Goal: Transaction & Acquisition: Subscribe to service/newsletter

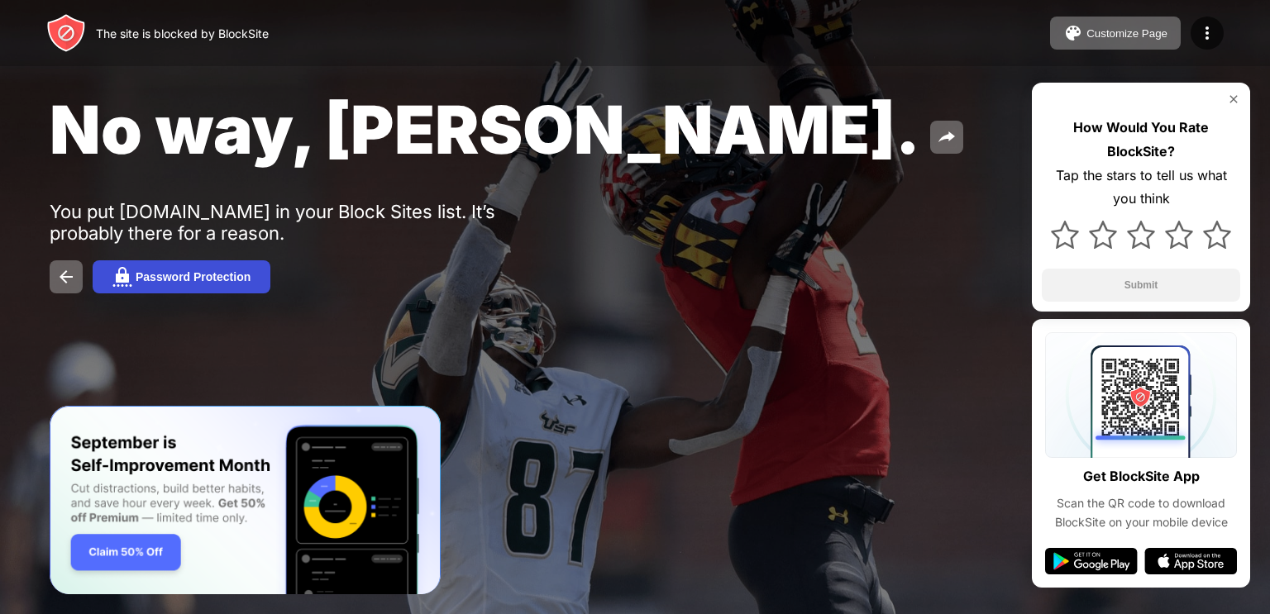
click at [170, 291] on button "Password Protection" at bounding box center [182, 276] width 178 height 33
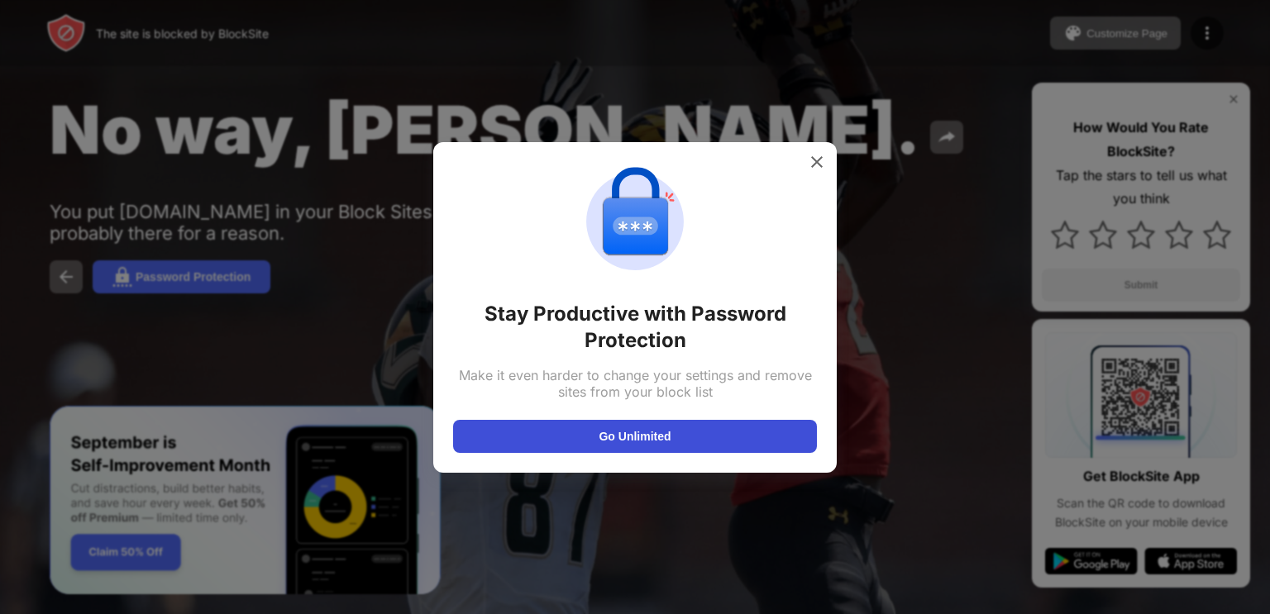
click at [601, 438] on button "Go Unlimited" at bounding box center [635, 436] width 364 height 33
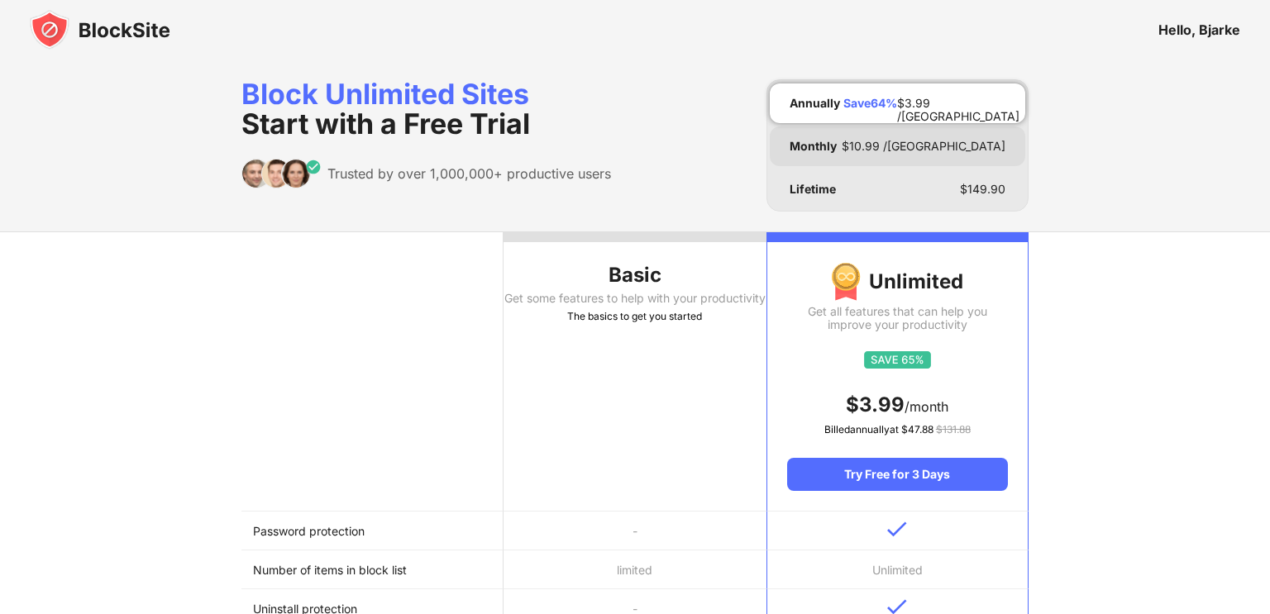
click at [961, 140] on div "$ 10.99 /[GEOGRAPHIC_DATA]" at bounding box center [924, 146] width 164 height 13
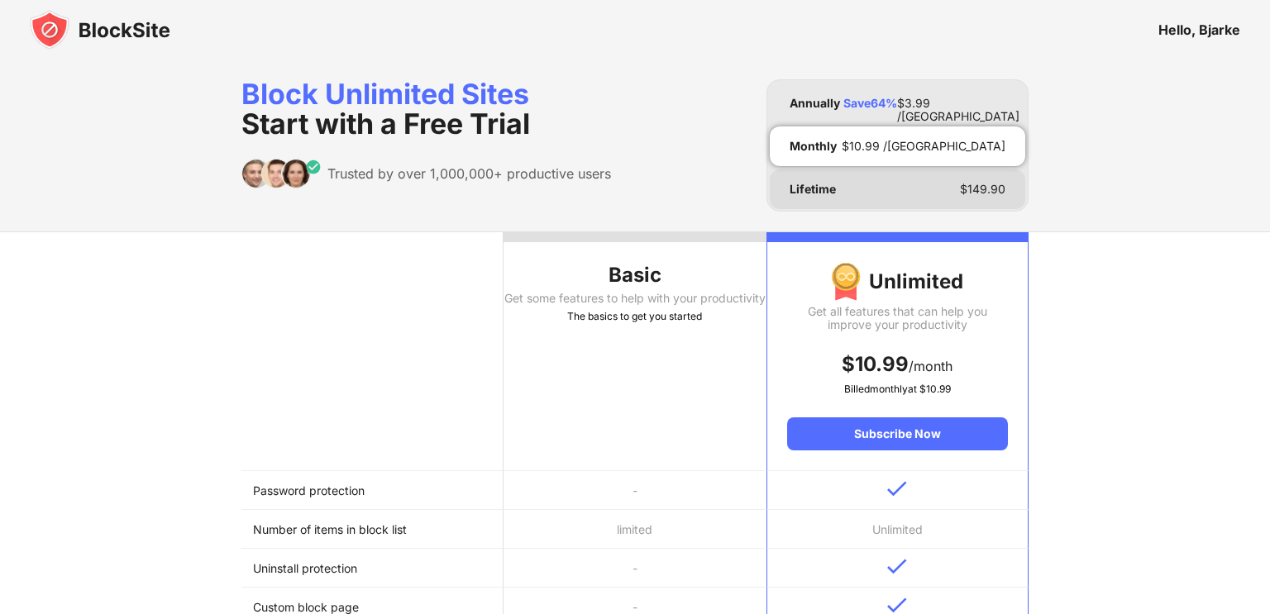
click at [921, 182] on div "Lifetime $ 149.90" at bounding box center [898, 190] width 256 height 40
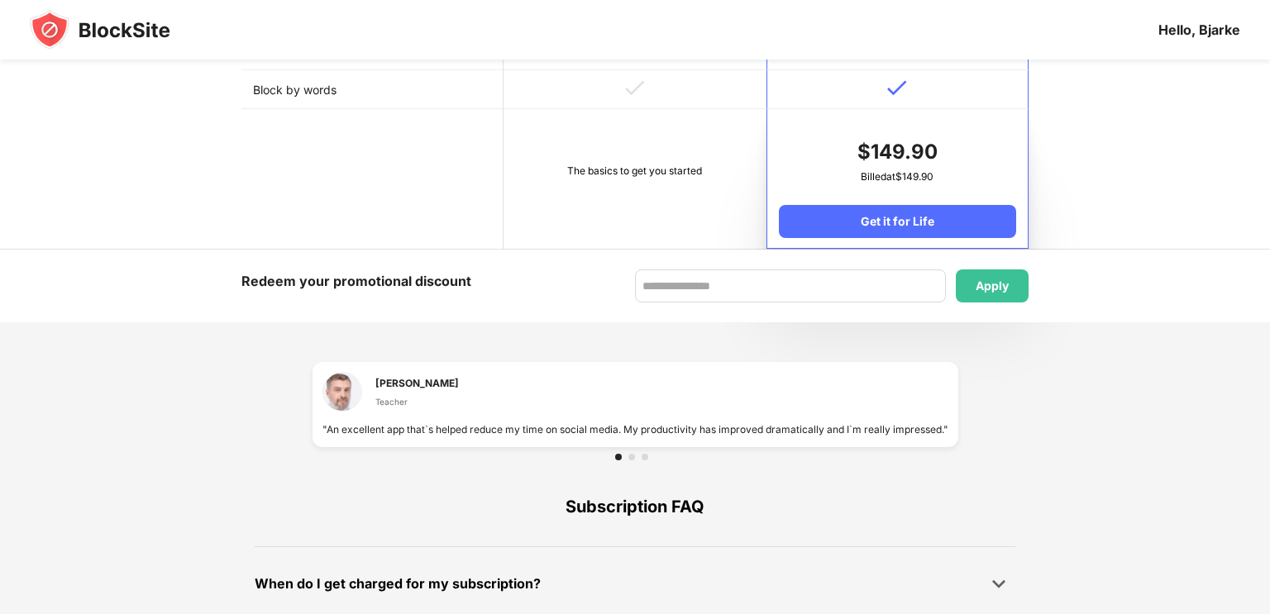
scroll to position [870, 0]
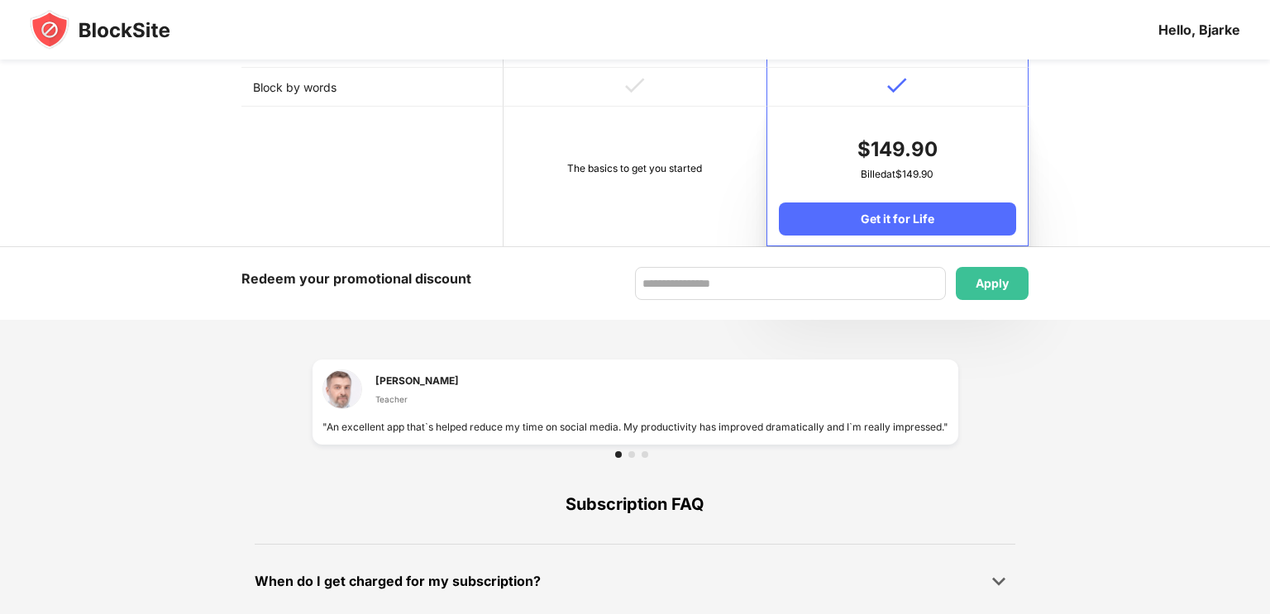
drag, startPoint x: 726, startPoint y: 435, endPoint x: 676, endPoint y: 451, distance: 52.0
click at [679, 445] on div "[PERSON_NAME] Teacher "An excellent app that`s helped reduce my time on social …" at bounding box center [636, 402] width 646 height 85
click at [632, 458] on div at bounding box center [631, 454] width 7 height 7
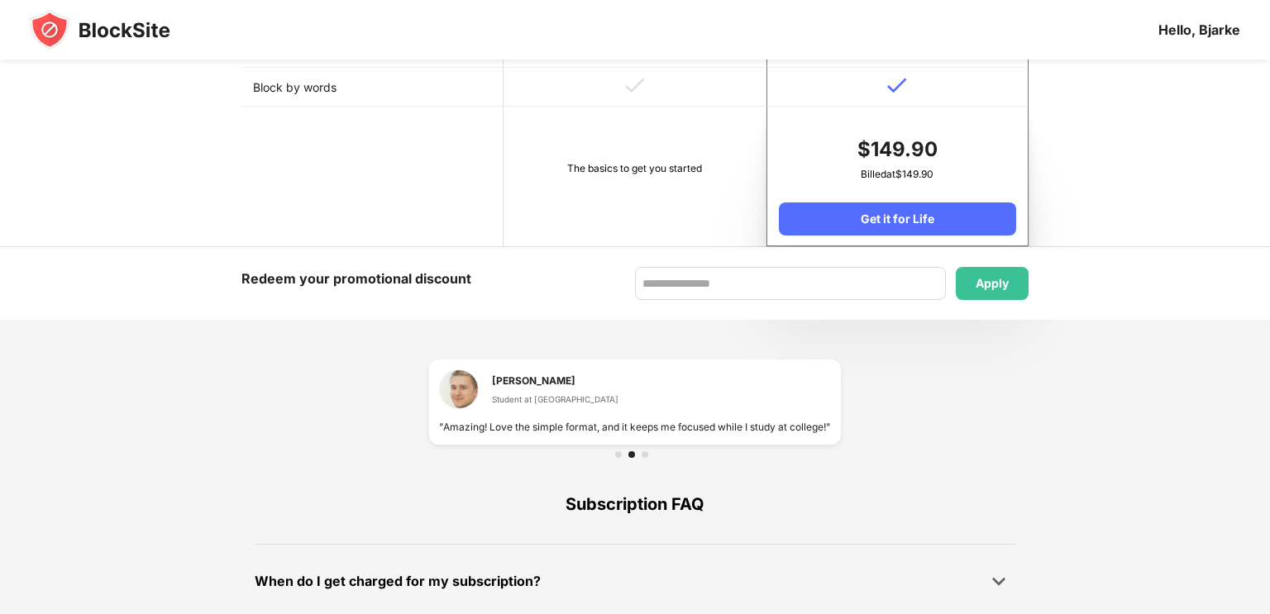
click at [642, 458] on div at bounding box center [645, 454] width 7 height 7
click at [624, 458] on div at bounding box center [635, 454] width 40 height 7
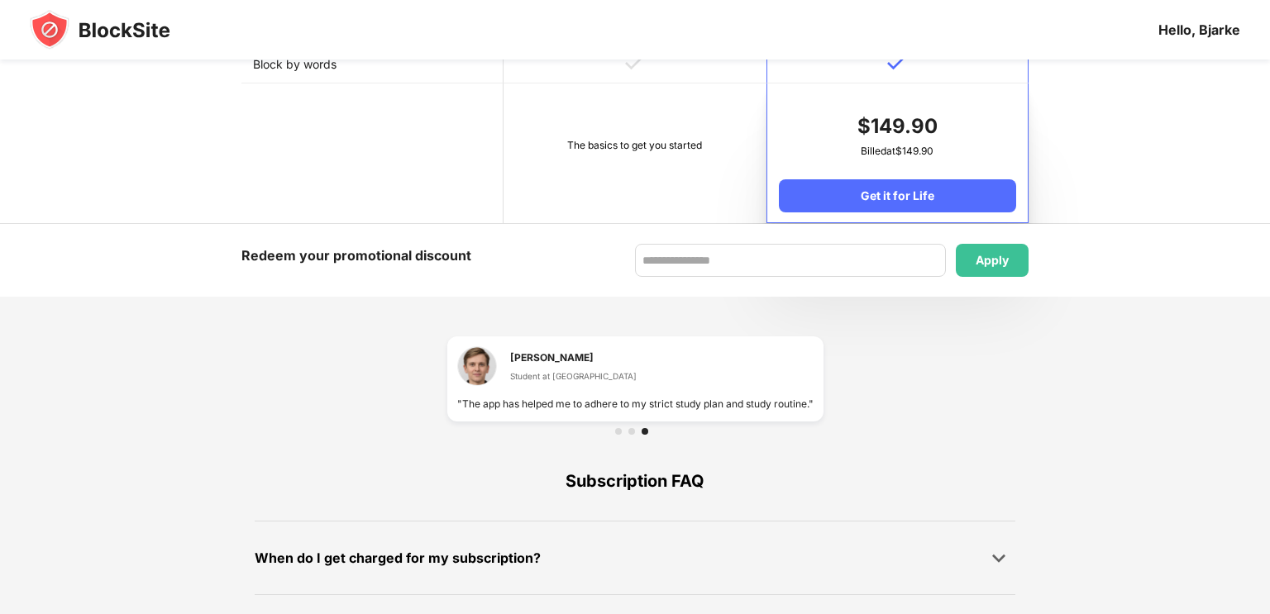
scroll to position [896, 0]
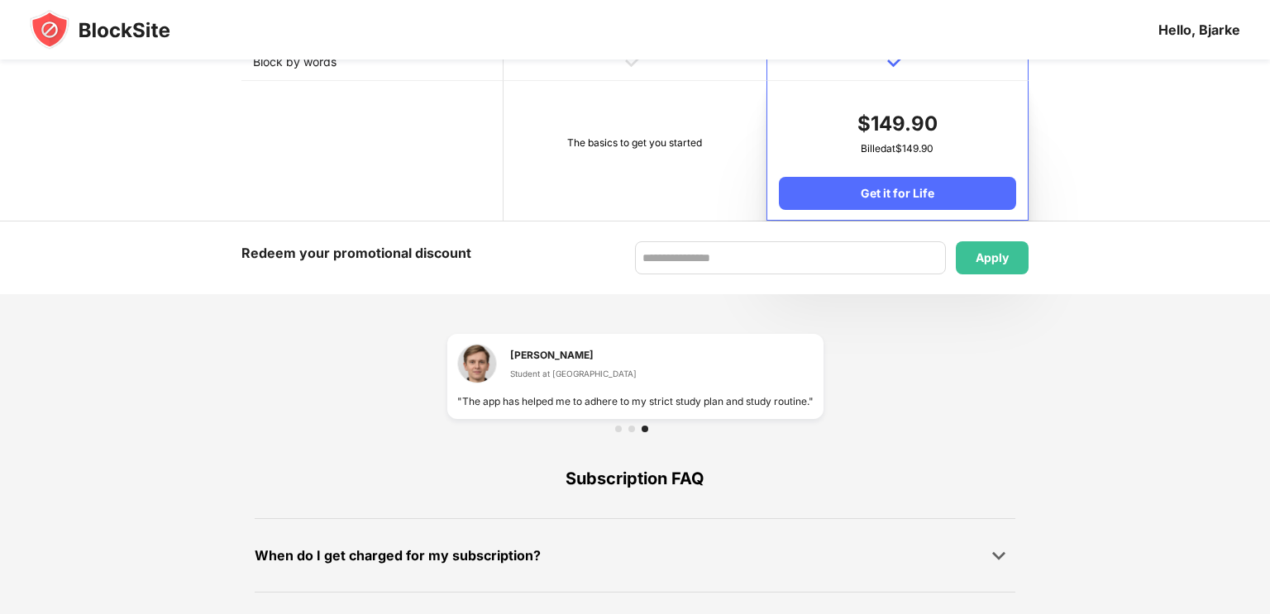
click at [620, 432] on div at bounding box center [618, 429] width 7 height 7
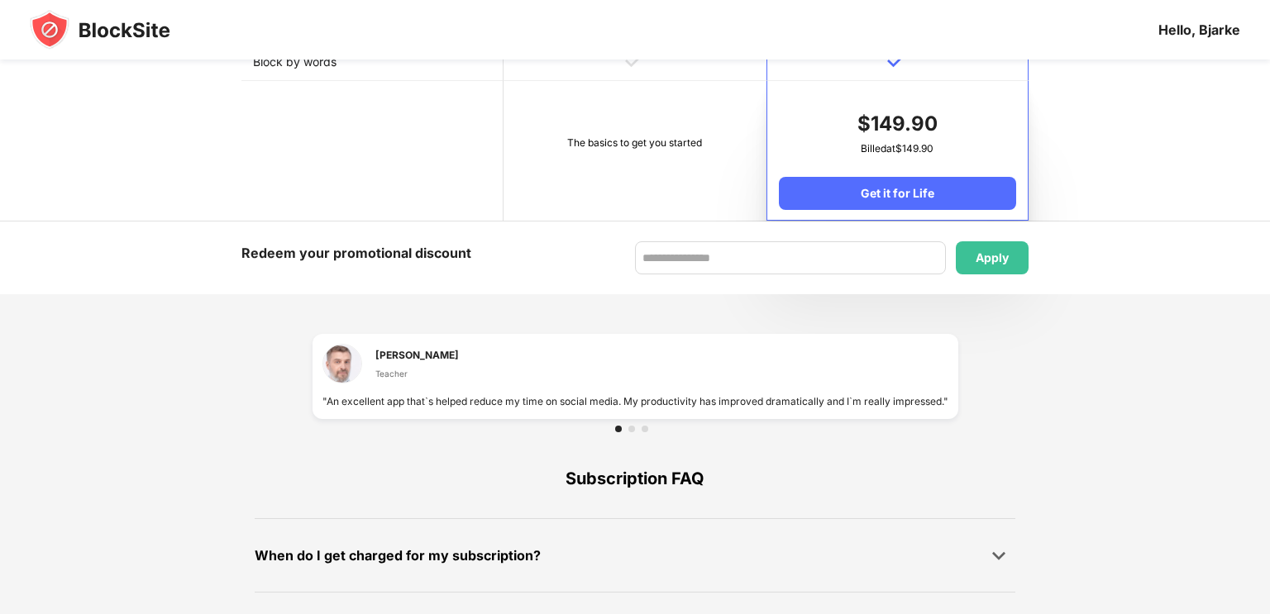
click at [628, 432] on div at bounding box center [631, 429] width 7 height 7
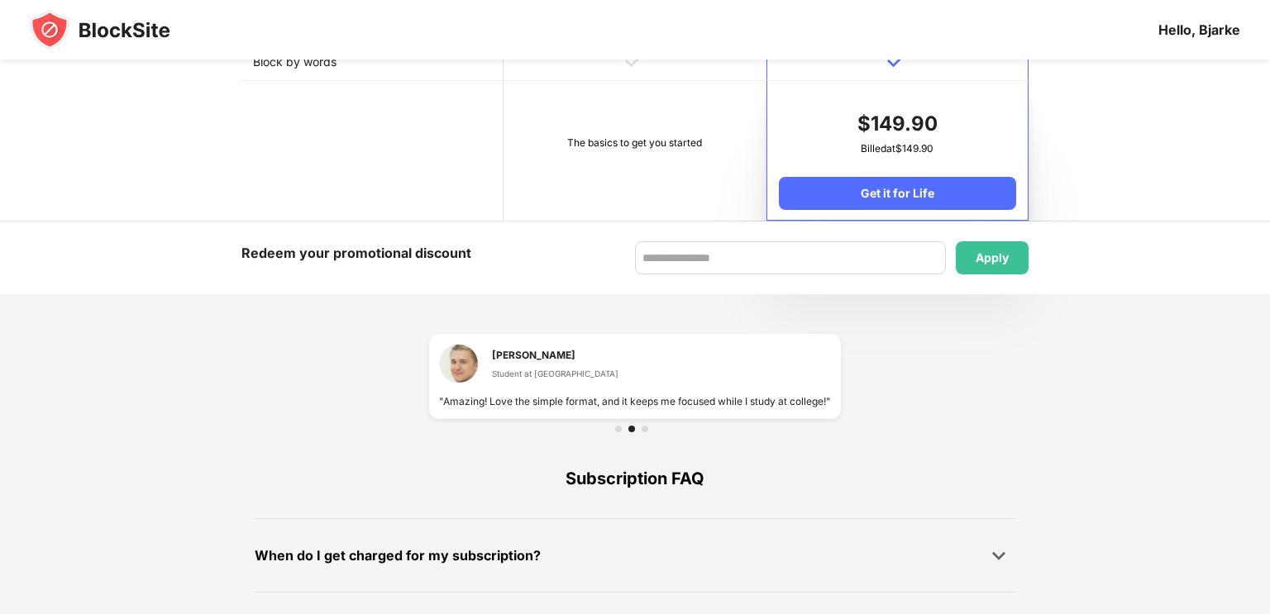
drag, startPoint x: 633, startPoint y: 432, endPoint x: 635, endPoint y: 440, distance: 8.6
click at [635, 439] on div at bounding box center [635, 429] width 412 height 20
click at [647, 432] on div at bounding box center [645, 429] width 7 height 7
click at [628, 432] on div at bounding box center [631, 429] width 7 height 7
click at [616, 439] on div at bounding box center [635, 429] width 412 height 20
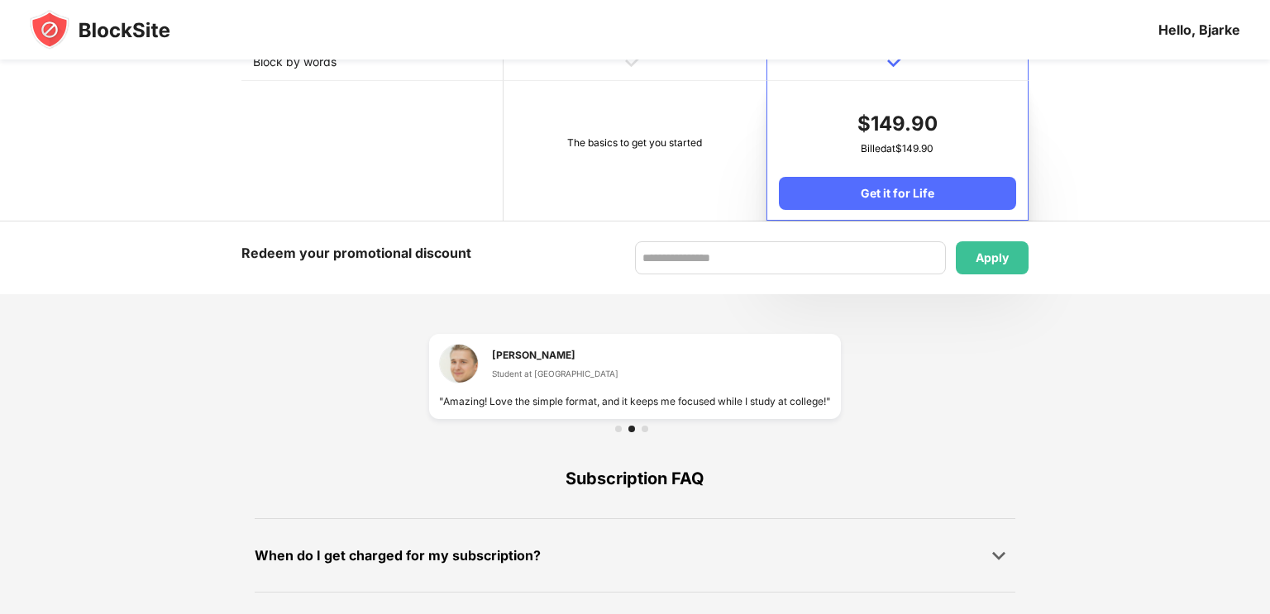
click at [616, 432] on div at bounding box center [618, 429] width 7 height 7
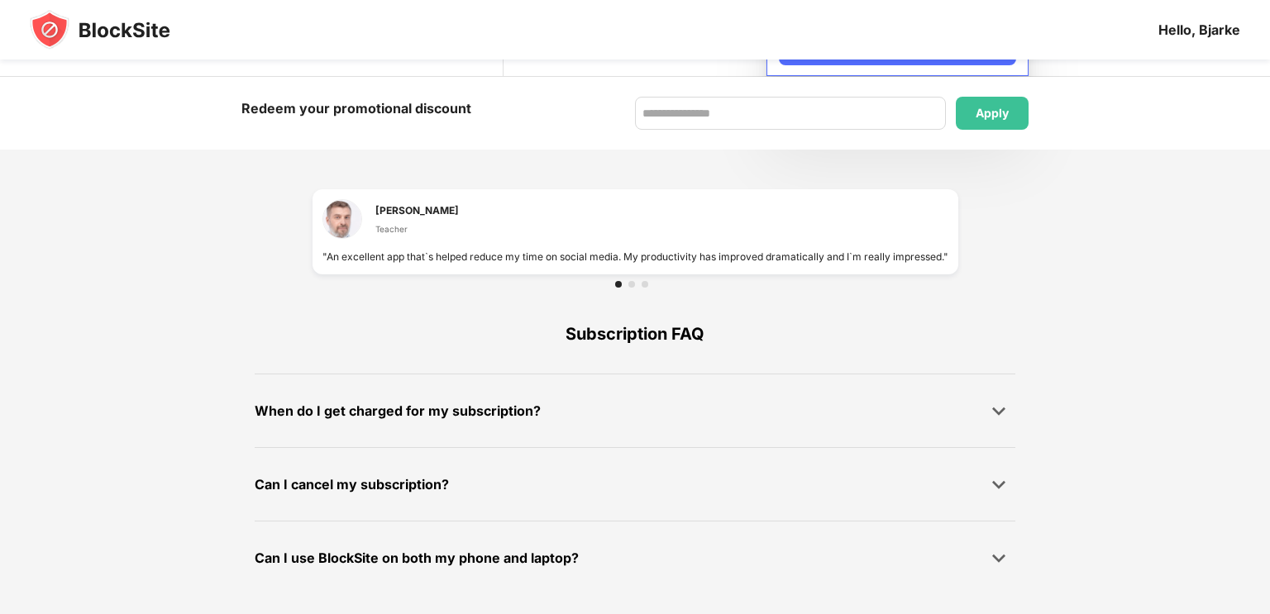
scroll to position [1046, 0]
click at [983, 422] on div at bounding box center [998, 410] width 33 height 33
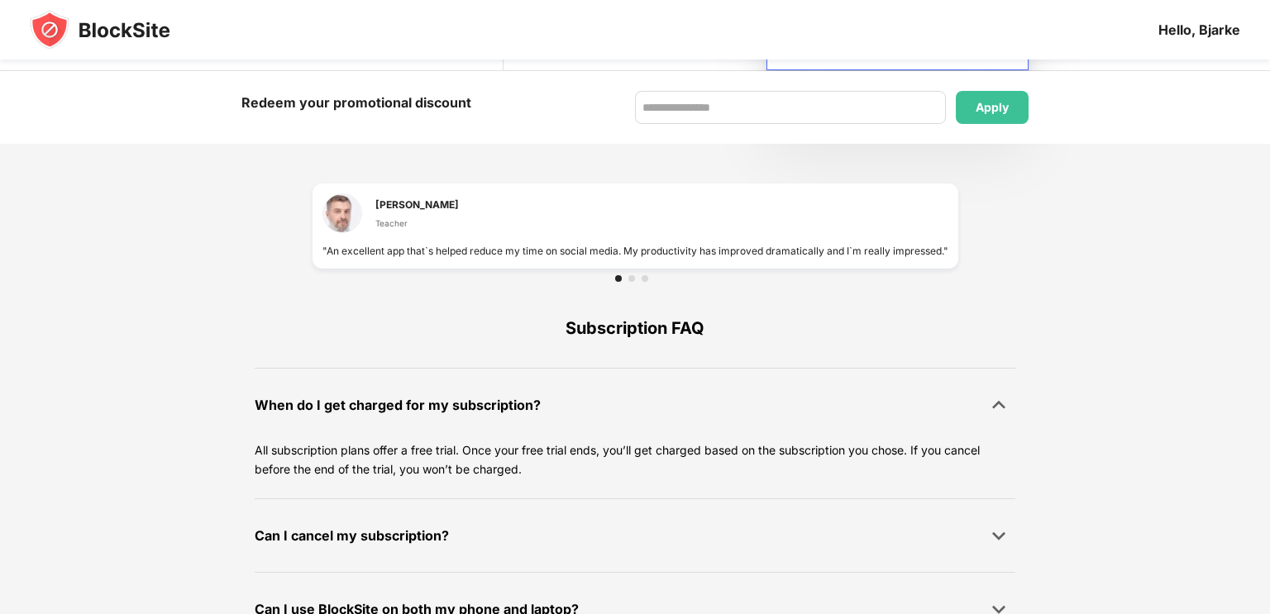
click at [1006, 441] on div "When do I get charged for my subscription? All subscription plans offer a free …" at bounding box center [635, 433] width 761 height 131
